Goal: Task Accomplishment & Management: Complete application form

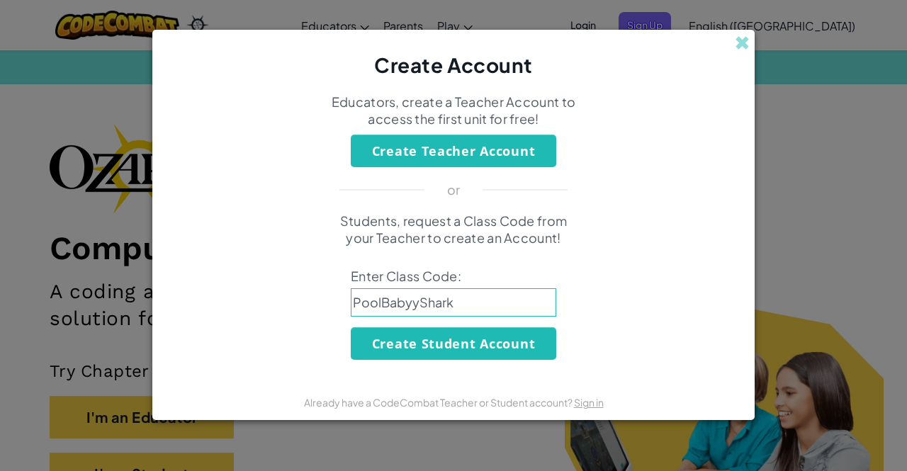
click at [411, 306] on input "PoolBabyyShark" at bounding box center [454, 302] width 206 height 28
click at [473, 307] on input "PoolBabyShark" at bounding box center [454, 302] width 206 height 28
type input "PoolBabyShark"
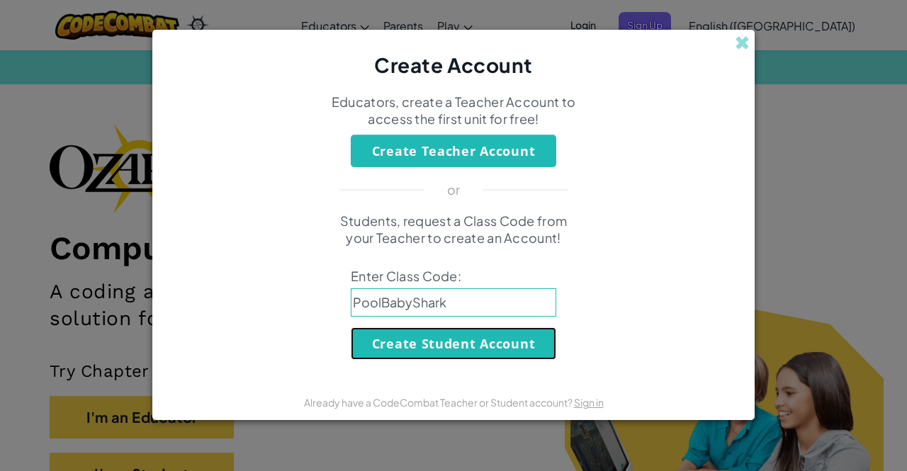
click at [449, 346] on button "Create Student Account" at bounding box center [454, 343] width 206 height 33
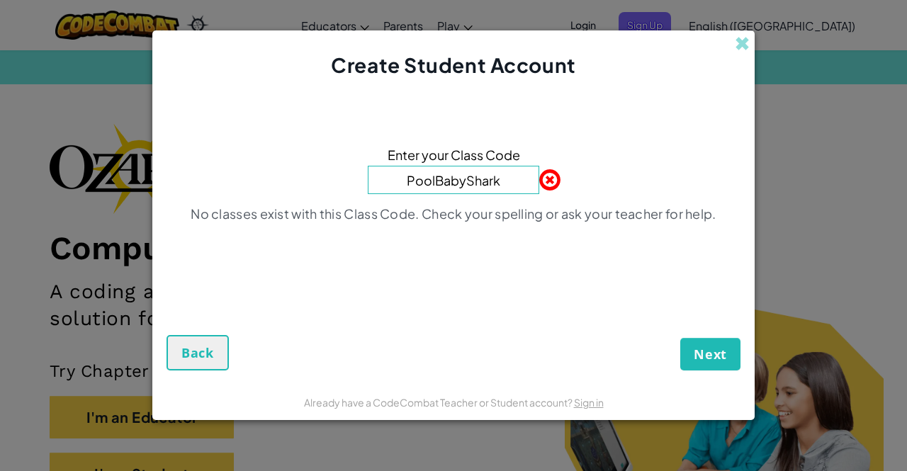
click at [508, 189] on input "PoolBabyShark" at bounding box center [454, 180] width 172 height 28
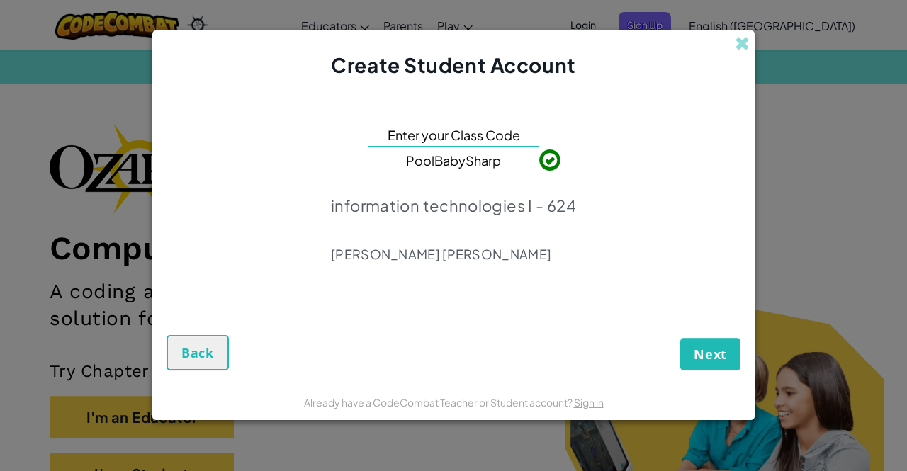
type input "PoolBabySharp"
click at [705, 356] on span "Next" at bounding box center [710, 354] width 33 height 17
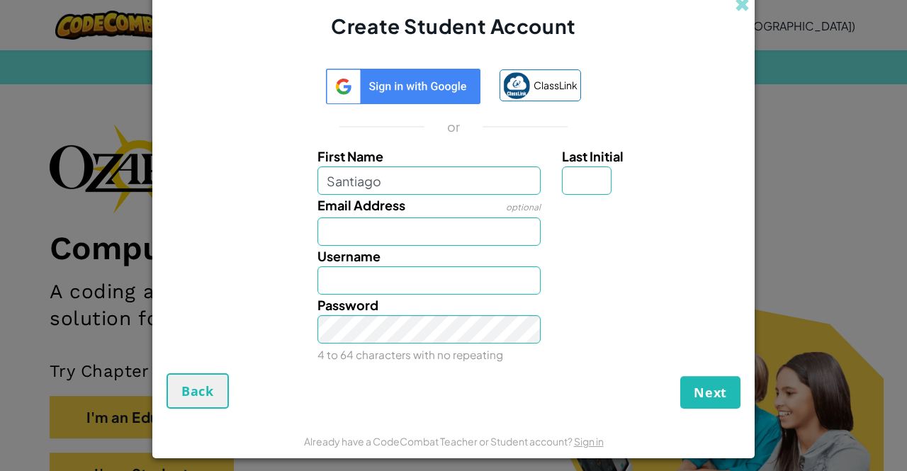
type input "Santiago"
click at [562, 183] on input "Last Initial" at bounding box center [587, 181] width 50 height 28
type input "B"
type input "O"
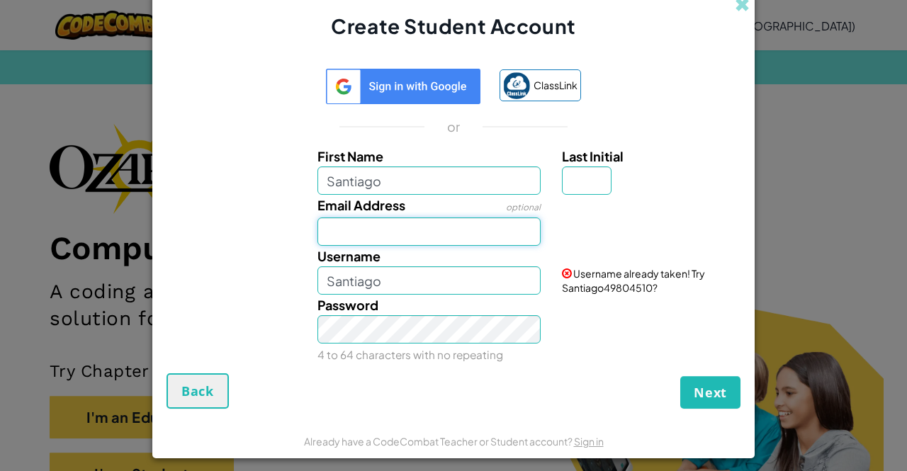
click at [431, 235] on input "Email Address" at bounding box center [430, 232] width 224 height 28
type input "AL07199962@tecmilenio.mx"
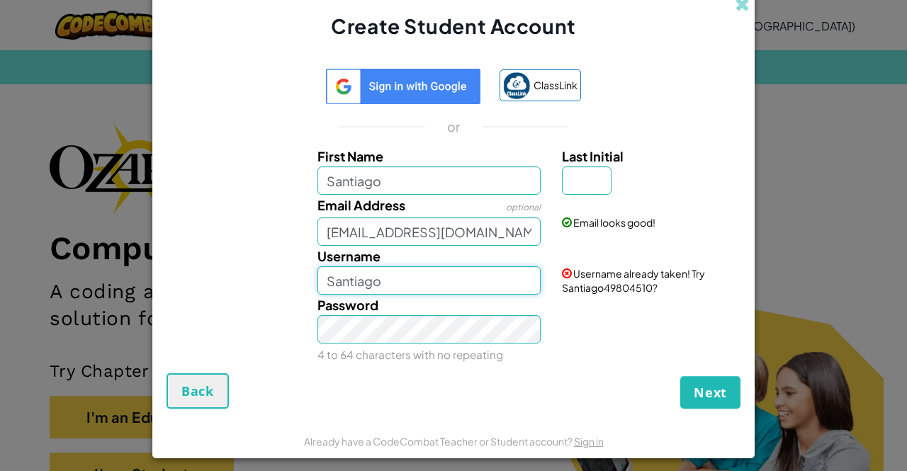
click at [447, 274] on input "Santiago" at bounding box center [430, 280] width 224 height 28
type input "S"
type input "s"
type input "SantiagoB828342"
click at [580, 199] on div "Email looks good!" at bounding box center [649, 212] width 196 height 35
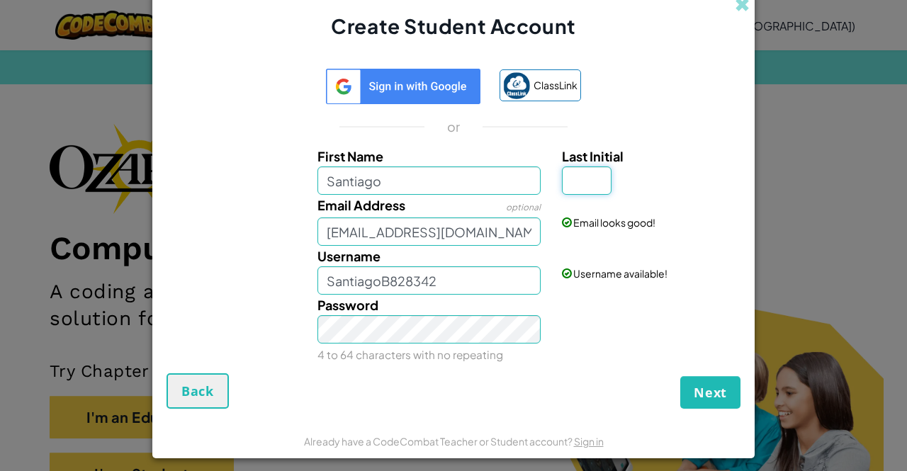
click at [578, 192] on input "Last Initial" at bounding box center [587, 181] width 50 height 28
type input "B"
click at [370, 280] on input "SantiagoB" at bounding box center [430, 280] width 224 height 28
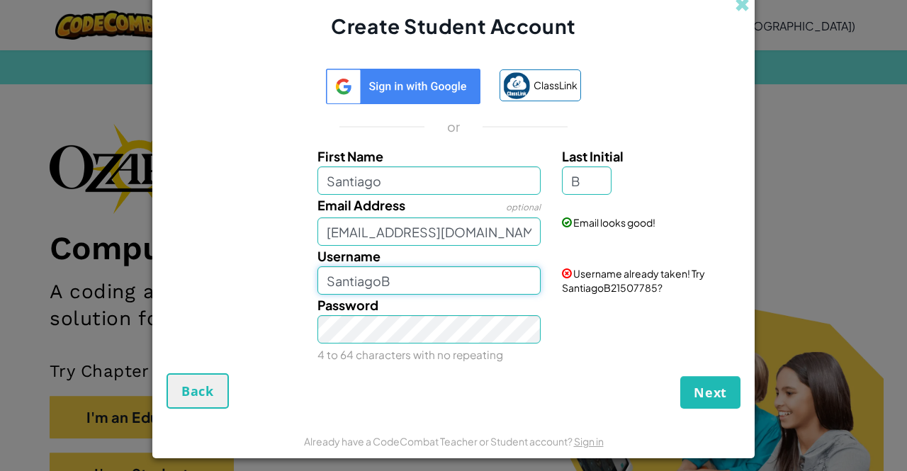
click at [451, 284] on input "SantiagoB" at bounding box center [430, 280] width 224 height 28
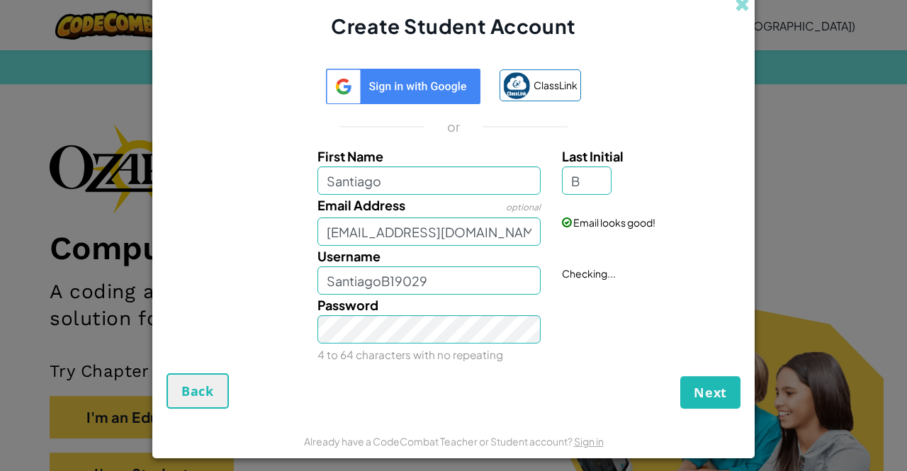
click at [435, 385] on div "Next Back" at bounding box center [454, 391] width 574 height 35
click at [370, 283] on input "SantiagoB19029" at bounding box center [430, 280] width 224 height 28
click at [378, 286] on input "SantiagoB19029" at bounding box center [430, 280] width 224 height 28
click at [307, 337] on div "Password 4 to 64 characters with no repeating" at bounding box center [429, 330] width 245 height 70
click at [465, 354] on small "4 to 64 characters with no repeating" at bounding box center [411, 354] width 186 height 13
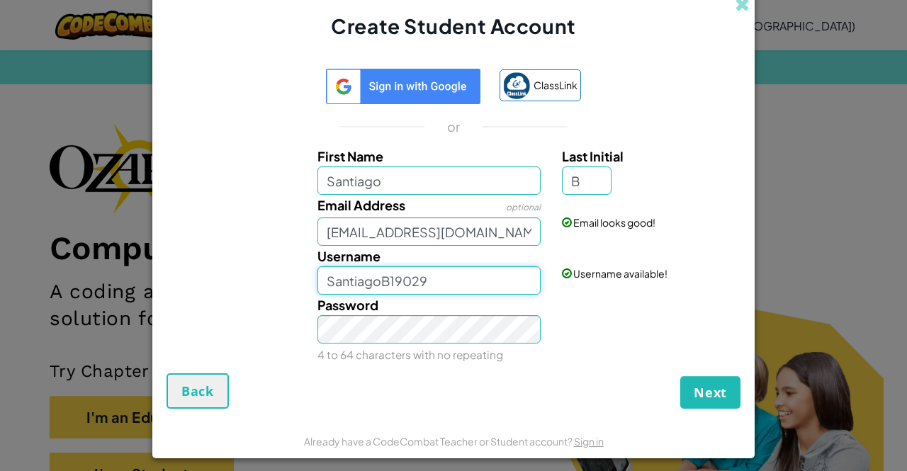
click at [449, 283] on input "SantiagoB19029" at bounding box center [430, 280] width 224 height 28
click at [558, 315] on div "Password 4 to 64 characters with no repeating" at bounding box center [453, 330] width 588 height 70
click at [371, 284] on input "SantiagoB19029" at bounding box center [430, 280] width 224 height 28
type input "SantiagoB19029"
click at [694, 391] on span "Next" at bounding box center [710, 392] width 33 height 17
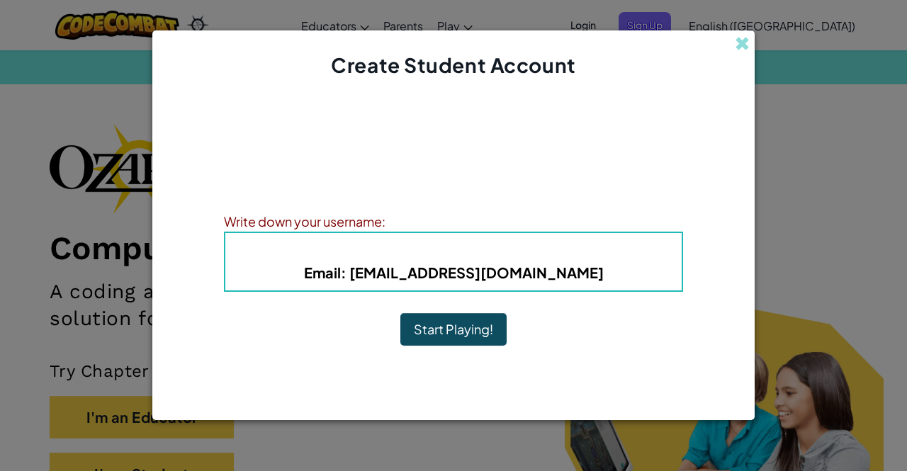
click at [644, 298] on div "Account Created! Write down your information so that you don't forget it. Your …" at bounding box center [453, 232] width 459 height 276
click at [401, 222] on div "Write down your username:" at bounding box center [453, 221] width 459 height 21
click at [380, 219] on div "Write down your username:" at bounding box center [453, 221] width 459 height 21
click at [401, 264] on b "Email : AL07199962@tecmilenio.mx" at bounding box center [454, 273] width 300 height 18
click at [380, 217] on div "Write down your username:" at bounding box center [453, 221] width 459 height 21
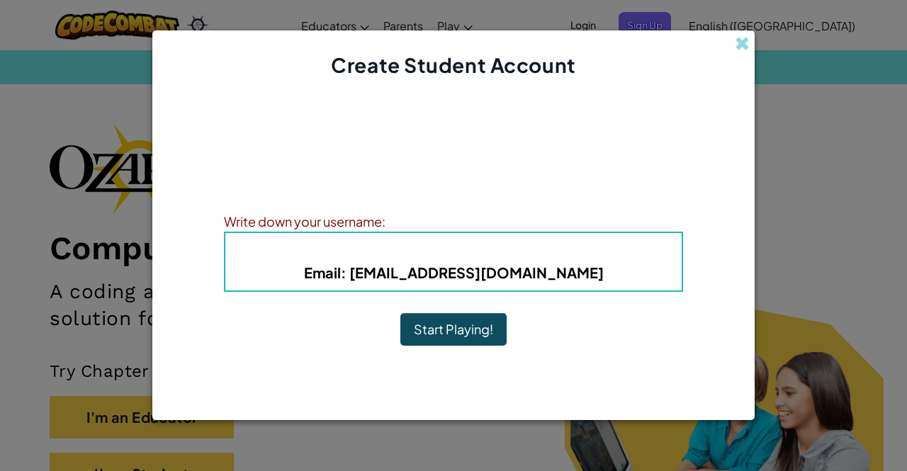
click at [381, 218] on div "Write down your username:" at bounding box center [453, 221] width 459 height 21
click at [382, 219] on div "Write down your username:" at bounding box center [453, 221] width 459 height 21
click at [390, 222] on div "Write down your username:" at bounding box center [453, 221] width 459 height 21
click at [429, 331] on button "Start Playing!" at bounding box center [453, 329] width 106 height 33
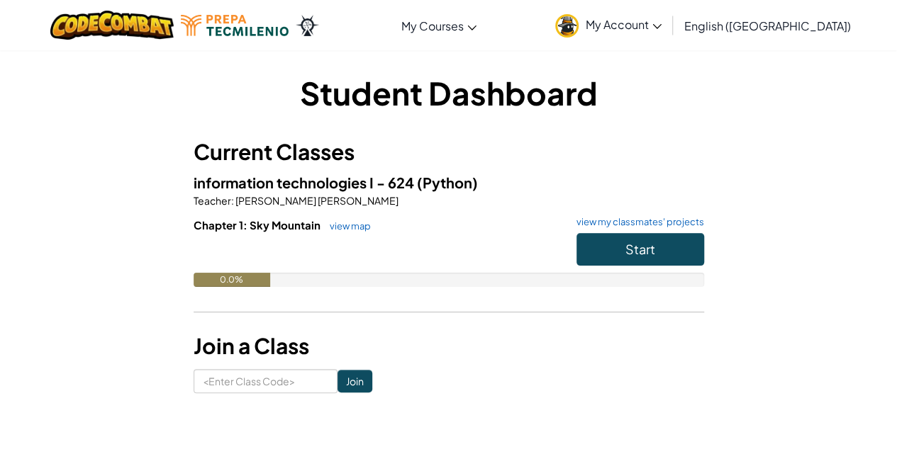
click at [668, 35] on link "My Account" at bounding box center [608, 25] width 120 height 45
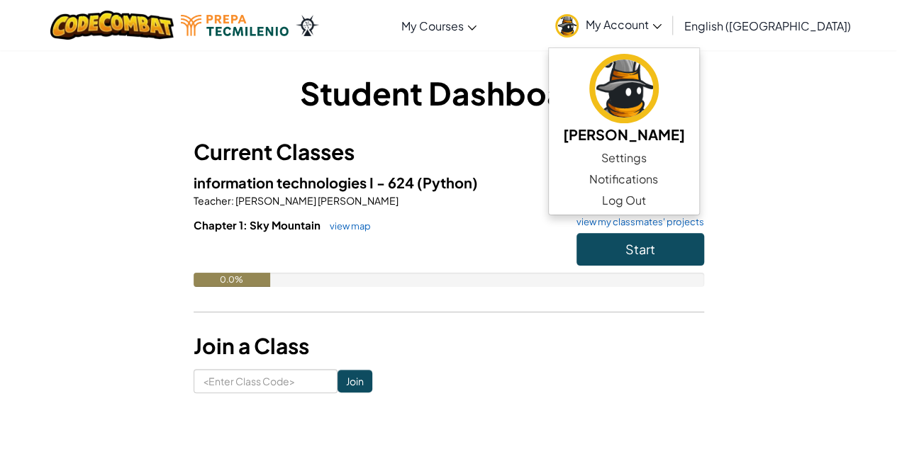
click at [661, 21] on span "My Account" at bounding box center [623, 24] width 76 height 15
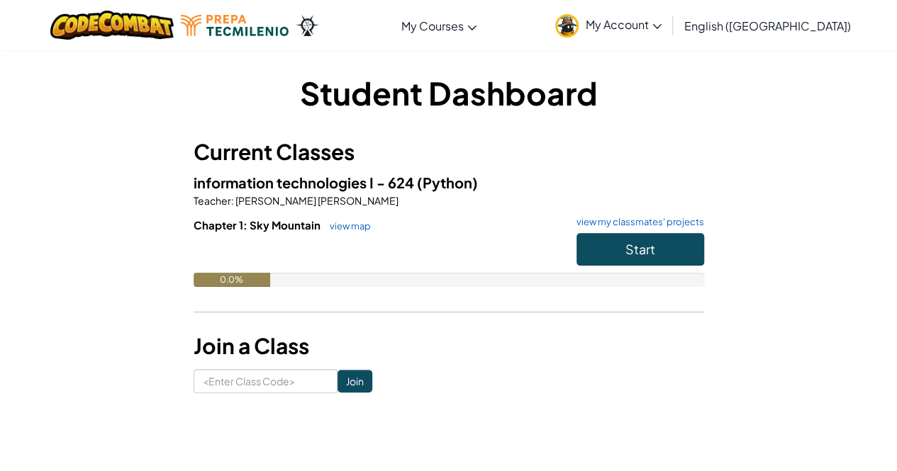
click at [661, 20] on span "My Account" at bounding box center [623, 24] width 76 height 15
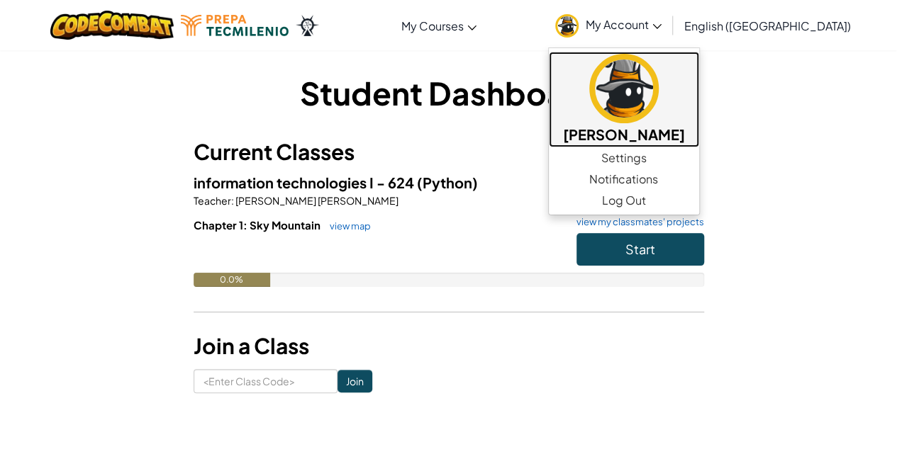
click at [658, 97] on img at bounding box center [623, 88] width 69 height 69
